Goal: Task Accomplishment & Management: Use online tool/utility

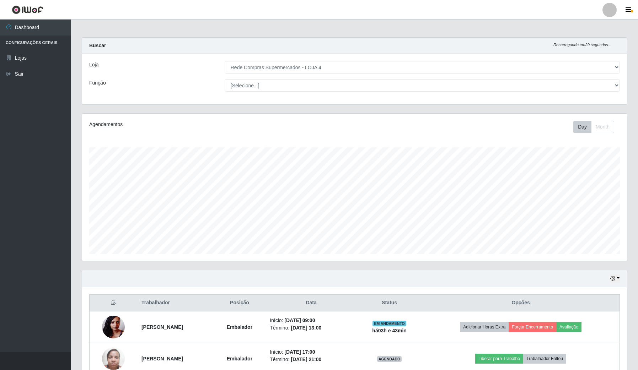
select select "159"
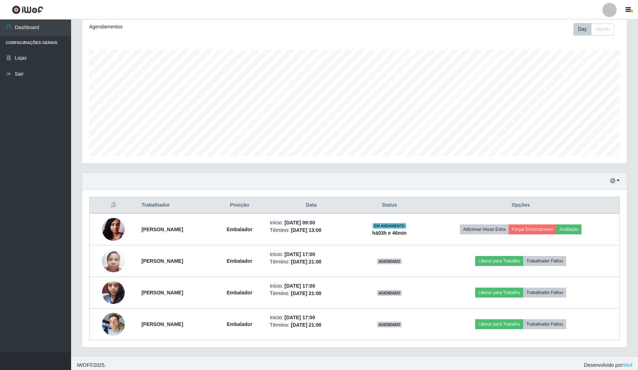
scroll to position [102, 0]
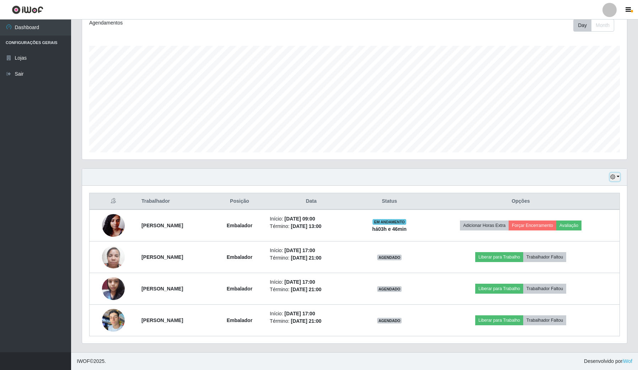
click at [616, 175] on button "button" at bounding box center [615, 177] width 10 height 8
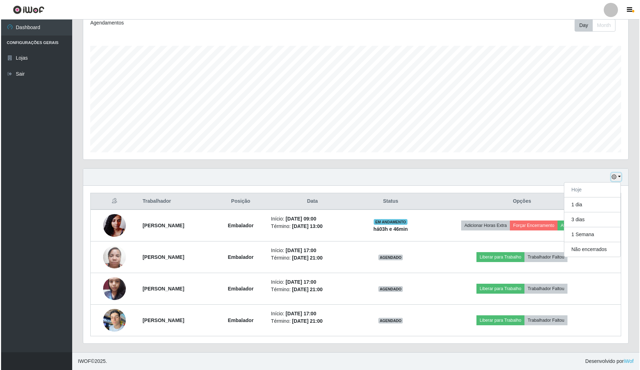
scroll to position [0, 0]
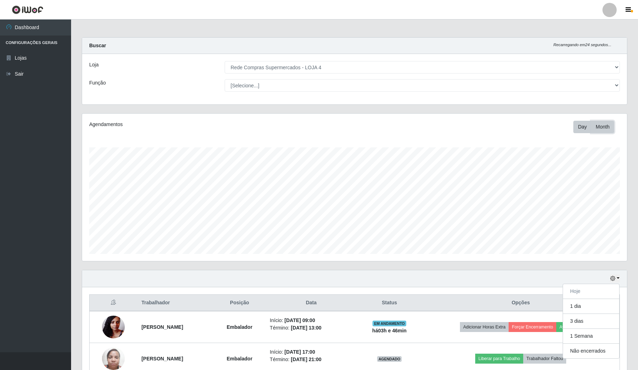
click at [600, 123] on button "Month" at bounding box center [602, 127] width 23 height 12
click at [612, 279] on icon "button" at bounding box center [612, 278] width 5 height 5
click at [31, 53] on link "Lojas" at bounding box center [35, 58] width 71 height 16
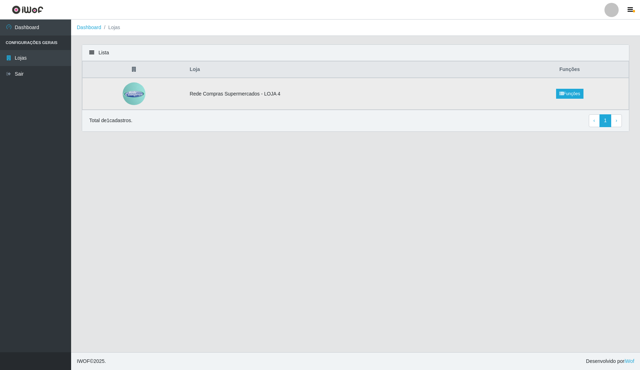
click at [395, 82] on td "Rede Compras Supermercados - LOJA 4" at bounding box center [347, 94] width 325 height 32
click at [579, 95] on link "Funções" at bounding box center [569, 94] width 27 height 10
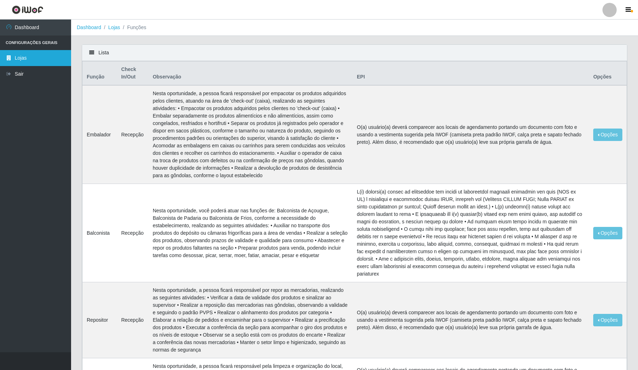
click at [39, 52] on link "Lojas" at bounding box center [35, 58] width 71 height 16
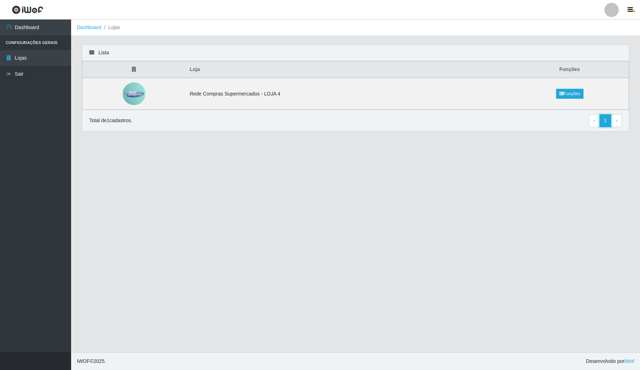
click at [605, 119] on link "1" at bounding box center [605, 120] width 12 height 13
click at [315, 89] on td "Rede Compras Supermercados - LOJA 4" at bounding box center [347, 94] width 325 height 32
click at [150, 81] on td at bounding box center [133, 94] width 103 height 32
click at [130, 93] on img at bounding box center [134, 93] width 23 height 23
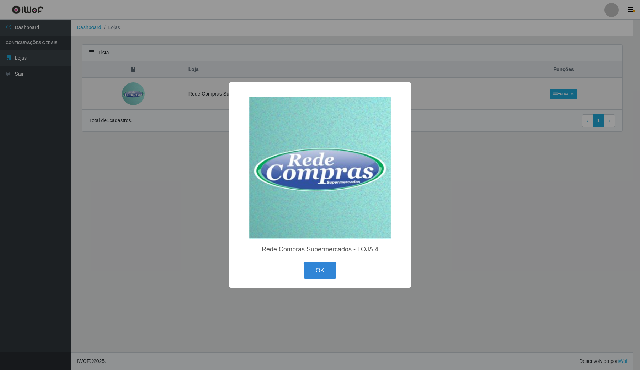
click at [514, 169] on div "× Rede Compras Supermercados - LOJA 4 OK Cancel" at bounding box center [320, 185] width 640 height 370
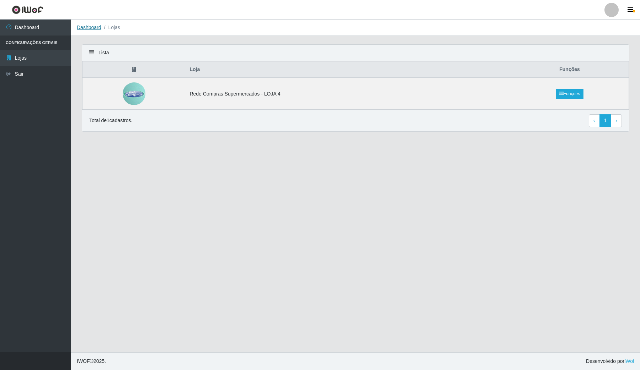
click at [95, 28] on link "Dashboard" at bounding box center [89, 28] width 25 height 6
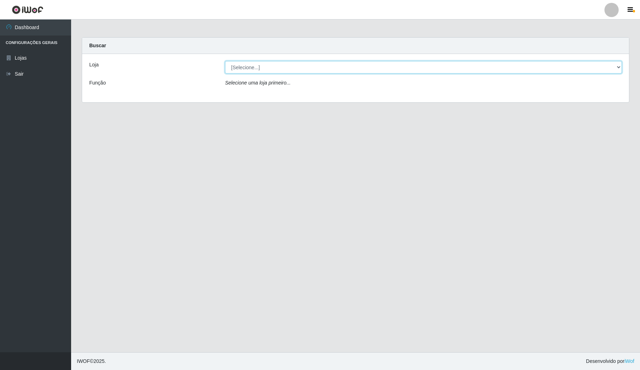
click at [606, 66] on select "[Selecione...] Rede Compras Supermercados - LOJA 4" at bounding box center [423, 67] width 397 height 12
select select "159"
click at [225, 61] on select "[Selecione...] Rede Compras Supermercados - LOJA 4" at bounding box center [423, 67] width 397 height 12
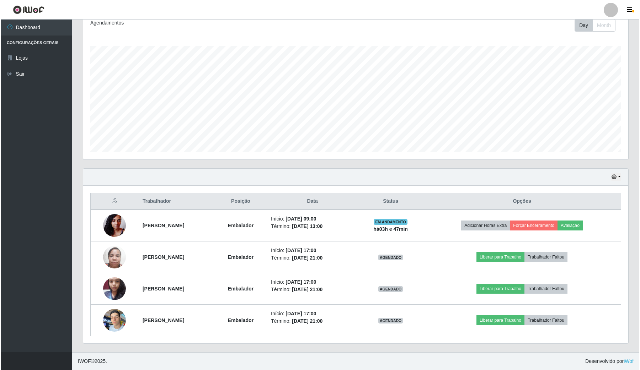
scroll to position [102, 0]
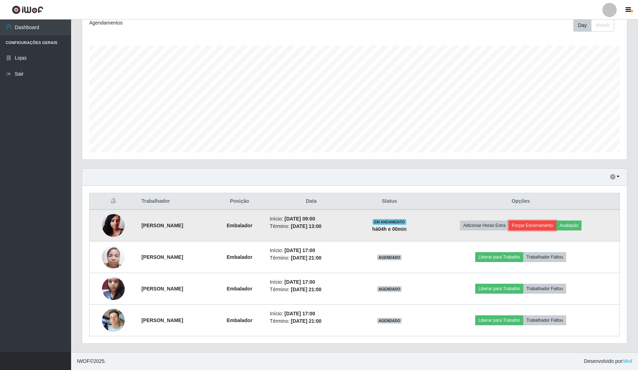
click at [556, 224] on button "Forçar Encerramento" at bounding box center [533, 226] width 48 height 10
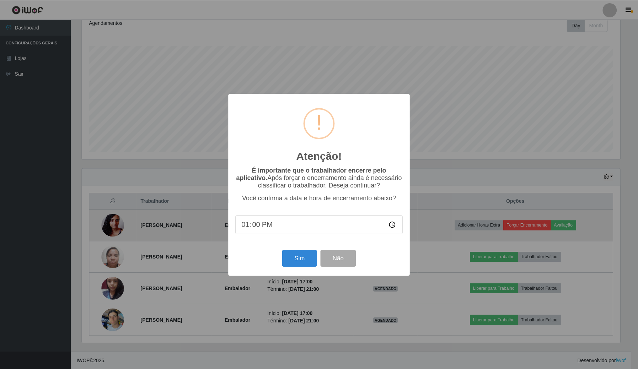
scroll to position [148, 540]
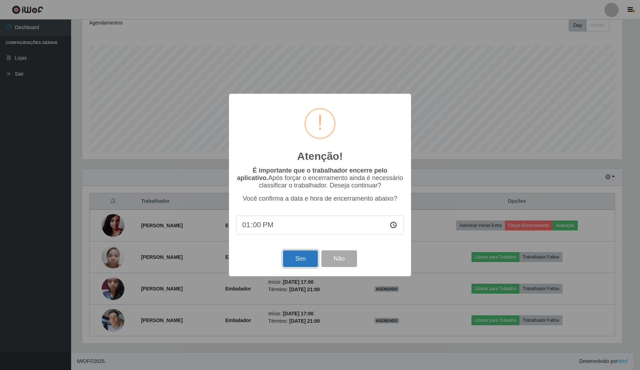
click at [304, 264] on button "Sim" at bounding box center [300, 259] width 34 height 17
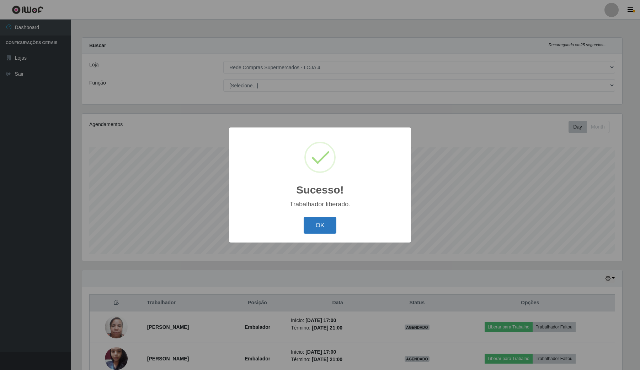
click at [318, 228] on button "OK" at bounding box center [320, 225] width 33 height 17
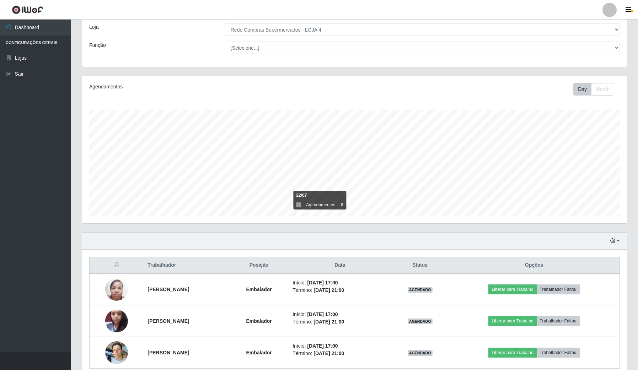
scroll to position [71, 0]
